Goal: Task Accomplishment & Management: Use online tool/utility

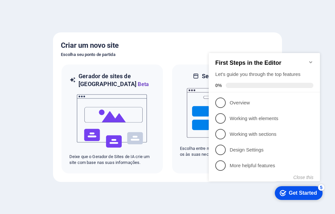
click at [320, 33] on div at bounding box center [167, 107] width 335 height 214
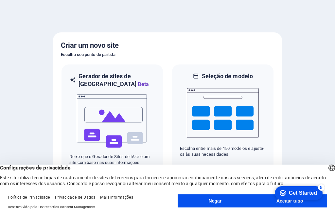
drag, startPoint x: 254, startPoint y: 19, endPoint x: 226, endPoint y: 15, distance: 27.7
click at [226, 15] on div at bounding box center [167, 107] width 335 height 214
click at [291, 202] on appcues-checklist "Lista de verificação de ajuda contextual presente na tela" at bounding box center [297, 193] width 56 height 21
click div "checkmark Get Started 5 First Steps in the Editor Let's guide you through the t…"
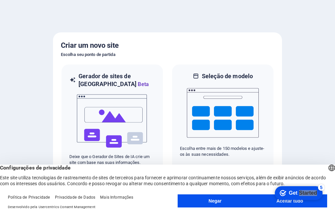
click div "checkmark Get Started 5 First Steps in the Editor Let's guide you through the t…"
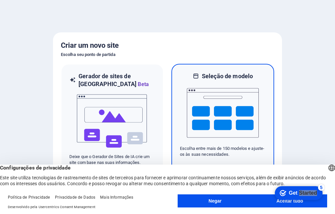
click at [213, 114] on img at bounding box center [223, 112] width 72 height 65
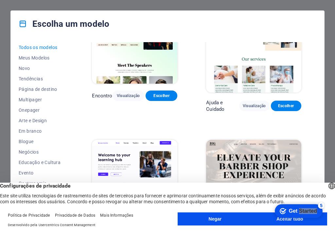
scroll to position [460, 0]
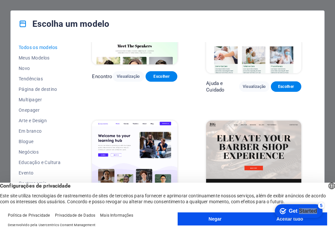
click div "checkmark Get Started 5 First Steps in the Editor Let's guide you through the t…"
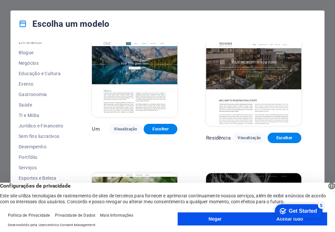
scroll to position [90, 0]
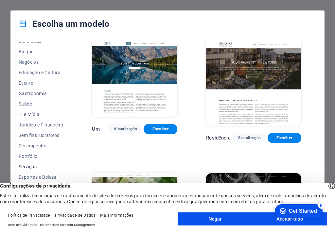
click at [30, 161] on button "Serviços" at bounding box center [41, 166] width 44 height 10
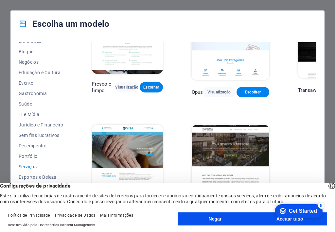
scroll to position [640, 0]
click at [31, 165] on font "Serviços" at bounding box center [28, 166] width 18 height 5
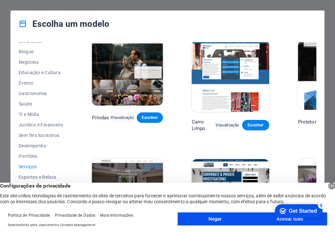
scroll to position [397, 0]
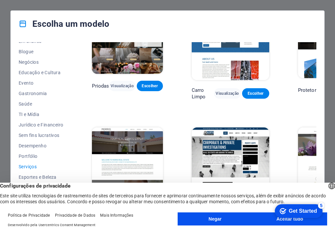
click at [289, 213] on appcues-checklist "Lista de verificação de ajuda contextual presente na tela" at bounding box center [297, 211] width 56 height 21
click at [301, 208] on div "Get Started" at bounding box center [303, 211] width 28 height 6
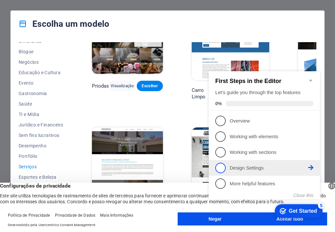
click at [217, 169] on span "4" at bounding box center [220, 168] width 10 height 10
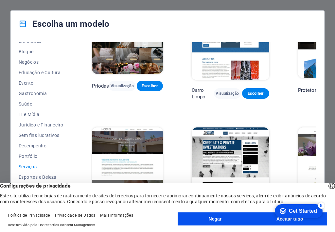
click div "checkmark Get Started 5 First Steps in the Editor Let's guide you through the t…"
click at [211, 213] on button "Negar" at bounding box center [214, 218] width 75 height 13
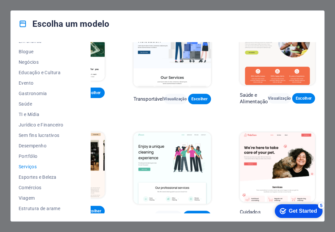
scroll to position [0, 62]
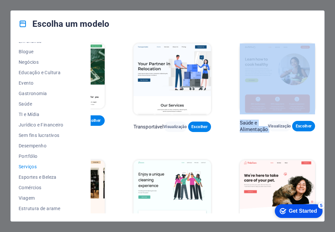
drag, startPoint x: 314, startPoint y: 63, endPoint x: 329, endPoint y: 133, distance: 71.8
click at [329, 133] on div "Escolha um modelo Todos os modelos Meus Modelos Novo Tendências Página de desti…" at bounding box center [167, 116] width 335 height 232
click at [34, 167] on font "Serviços" at bounding box center [28, 166] width 18 height 5
click at [29, 158] on font "Portfólio" at bounding box center [28, 156] width 19 height 5
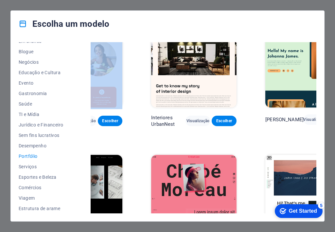
scroll to position [0, 55]
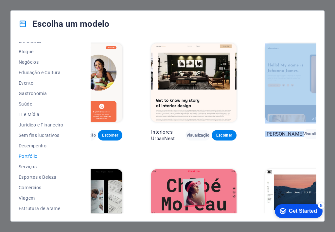
drag, startPoint x: 314, startPoint y: 72, endPoint x: 314, endPoint y: 132, distance: 60.8
click at [314, 132] on div "Joana James Visualização Escolher" at bounding box center [308, 92] width 88 height 100
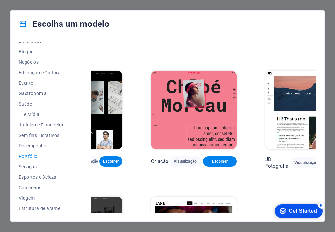
scroll to position [156, 55]
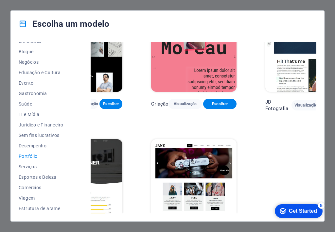
drag, startPoint x: 315, startPoint y: 110, endPoint x: 33, endPoint y: 5, distance: 301.9
click at [217, 213] on font "Escolher" at bounding box center [225, 230] width 16 height 5
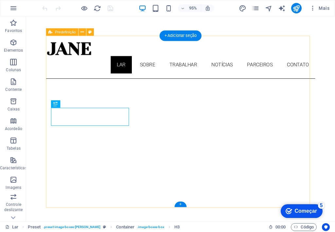
scroll to position [224, 0]
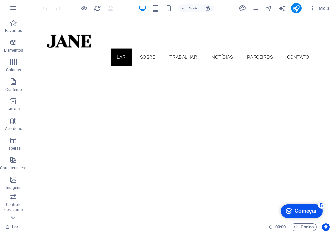
scroll to position [0, 0]
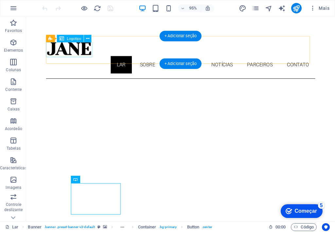
click at [64, 49] on div at bounding box center [188, 50] width 283 height 16
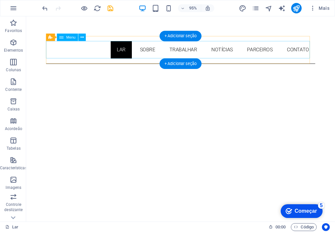
click at [113, 53] on nav "Lar Sobre Trabalhar Notícias Parceiros Contato" at bounding box center [188, 51] width 283 height 18
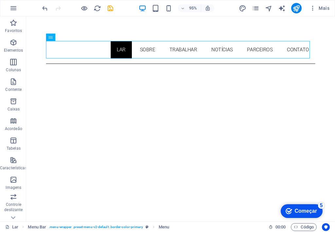
click at [313, 209] on font "Começar" at bounding box center [306, 211] width 22 height 6
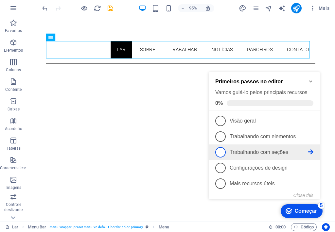
click at [222, 150] on span "3" at bounding box center [220, 152] width 10 height 10
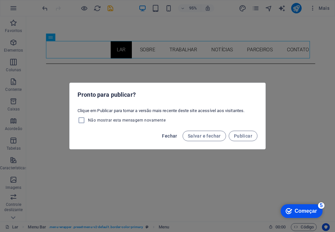
click at [167, 136] on font "Fechar" at bounding box center [169, 135] width 15 height 5
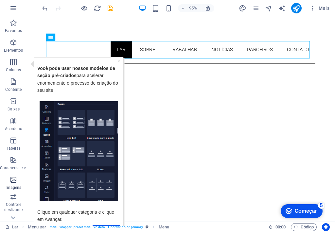
click at [14, 182] on icon "button" at bounding box center [13, 180] width 8 height 8
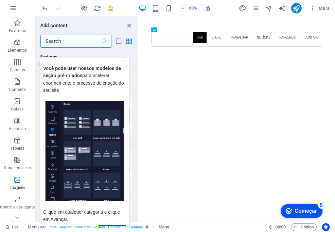
scroll to position [6552, 0]
click at [73, 41] on input "text" at bounding box center [70, 41] width 60 height 13
type input "chaveiro"
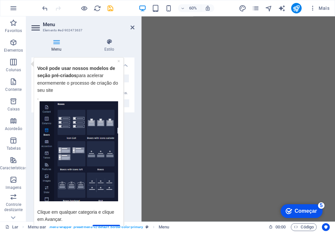
scroll to position [276, 0]
drag, startPoint x: 131, startPoint y: 125, endPoint x: 133, endPoint y: 153, distance: 27.9
click at [132, 155] on div "Menu Auto Personalizado O menu é [PERSON_NAME] automaticamente com base nas pág…" at bounding box center [82, 137] width 103 height 159
click at [110, 225] on link "Próximo" at bounding box center [106, 229] width 27 height 9
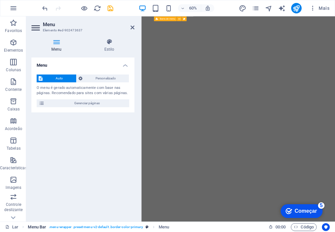
scroll to position [0, 0]
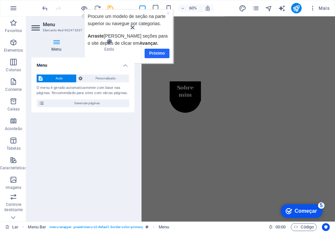
click at [152, 54] on font "Próximo" at bounding box center [157, 53] width 16 height 5
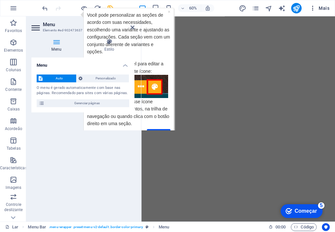
click at [320, 8] on font "Mais" at bounding box center [323, 8] width 11 height 5
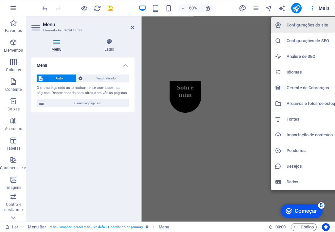
click at [63, 139] on div at bounding box center [167, 116] width 335 height 232
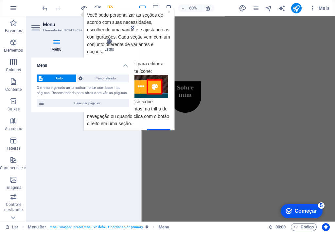
click at [78, 158] on div "Menu Auto Personalizado O menu é [PERSON_NAME] automaticamente com base nas pág…" at bounding box center [82, 137] width 103 height 159
click at [65, 77] on span "Auto" at bounding box center [59, 79] width 30 height 8
click at [16, 42] on icon "button" at bounding box center [13, 43] width 8 height 8
click at [15, 46] on span "Elementos" at bounding box center [13, 47] width 27 height 16
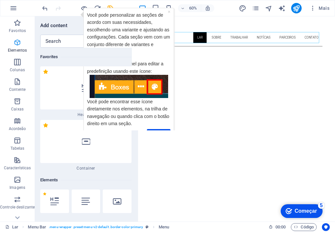
scroll to position [123, 0]
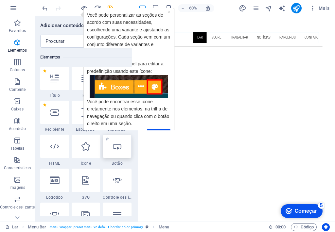
click at [122, 148] on div at bounding box center [117, 147] width 29 height 24
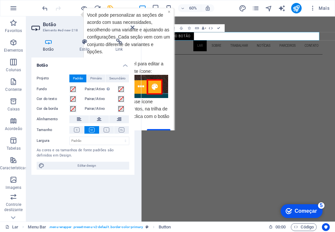
click at [168, 10] on font "×" at bounding box center [169, 11] width 3 height 5
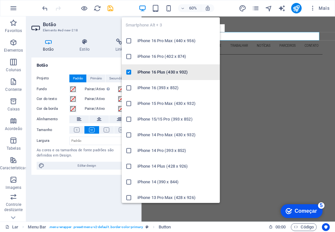
click at [128, 73] on icon at bounding box center [129, 72] width 7 height 7
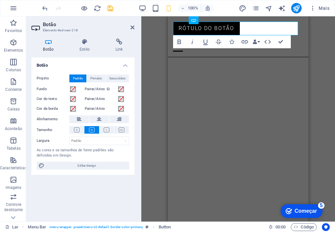
click at [305, 208] on font "Começar" at bounding box center [306, 211] width 22 height 6
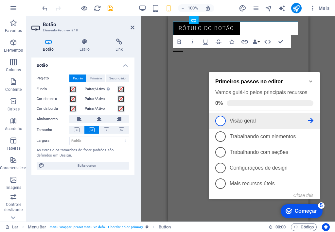
click at [222, 120] on span "1" at bounding box center [220, 121] width 10 height 10
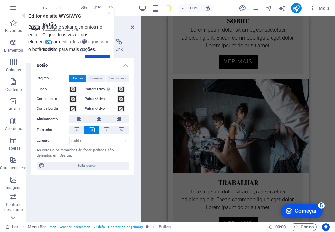
scroll to position [671, 0]
